Goal: Information Seeking & Learning: Learn about a topic

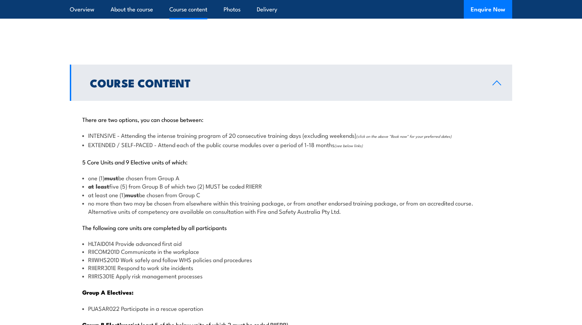
scroll to position [658, 0]
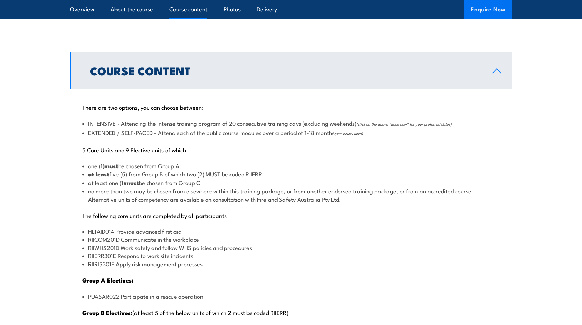
click at [492, 2] on button "Enquire Now" at bounding box center [488, 9] width 48 height 19
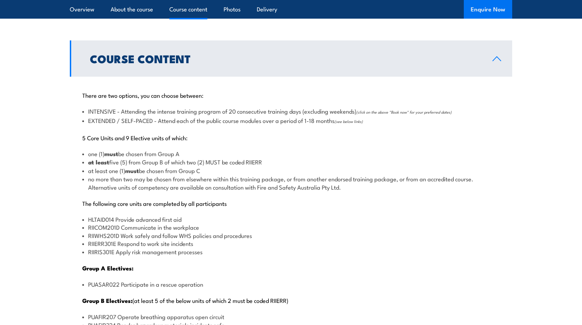
scroll to position [685, 0]
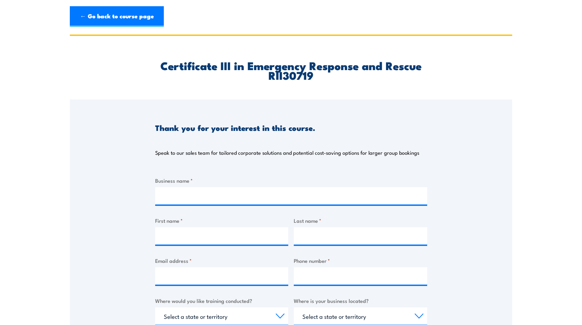
click at [492, 2] on header "← Go back to course page" at bounding box center [291, 17] width 582 height 34
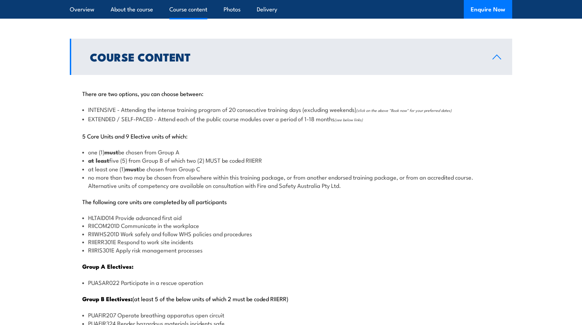
drag, startPoint x: 0, startPoint y: 0, endPoint x: 49, endPoint y: 59, distance: 77.0
drag, startPoint x: 49, startPoint y: 59, endPoint x: 13, endPoint y: 71, distance: 37.8
